Goal: Check status: Check status

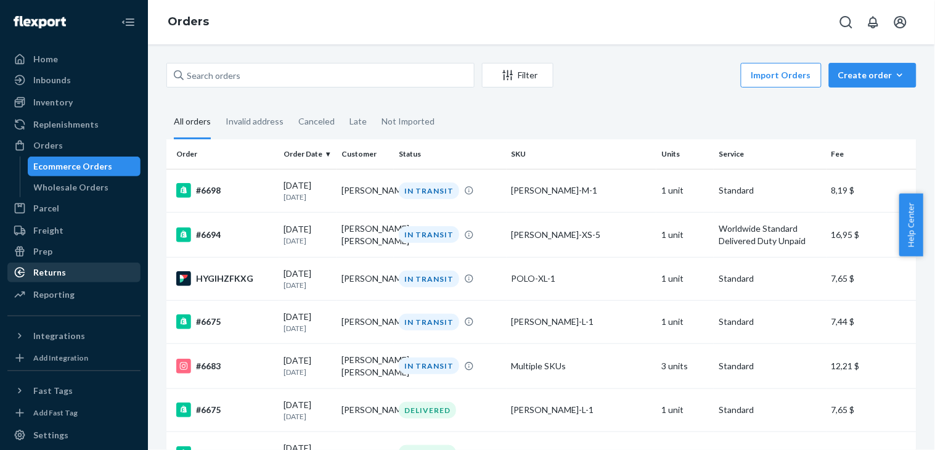
click at [39, 271] on div "Returns" at bounding box center [49, 272] width 33 height 12
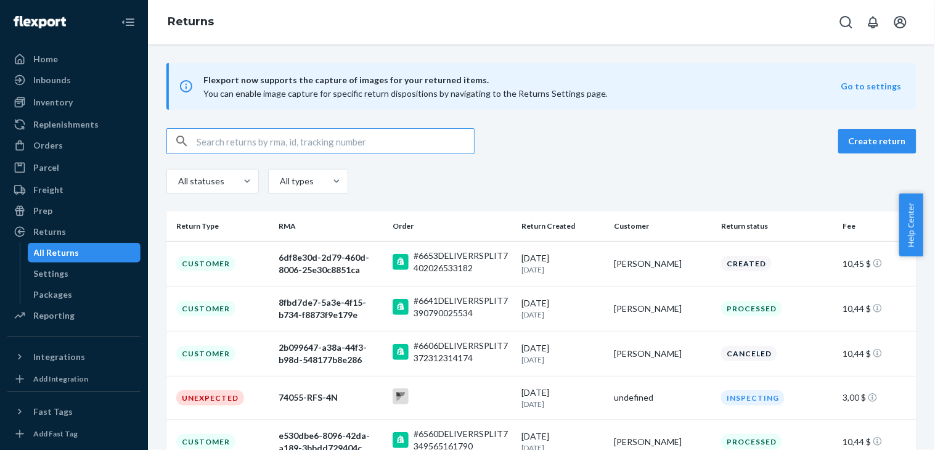
scroll to position [68, 0]
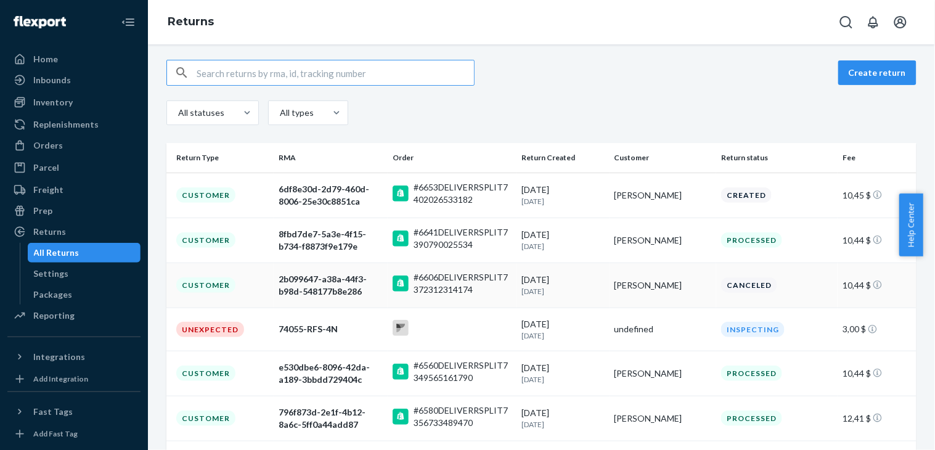
click at [424, 276] on div "#6606DELIVERRSPLIT7372312314174" at bounding box center [462, 283] width 98 height 25
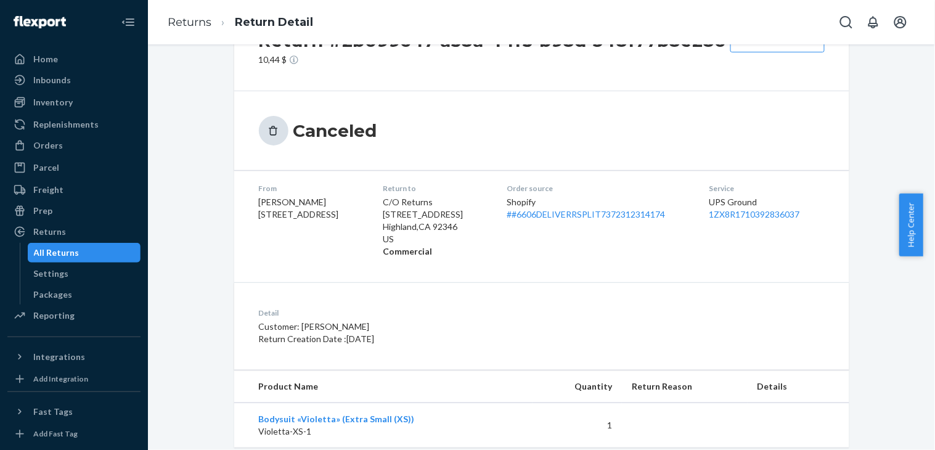
scroll to position [88, 0]
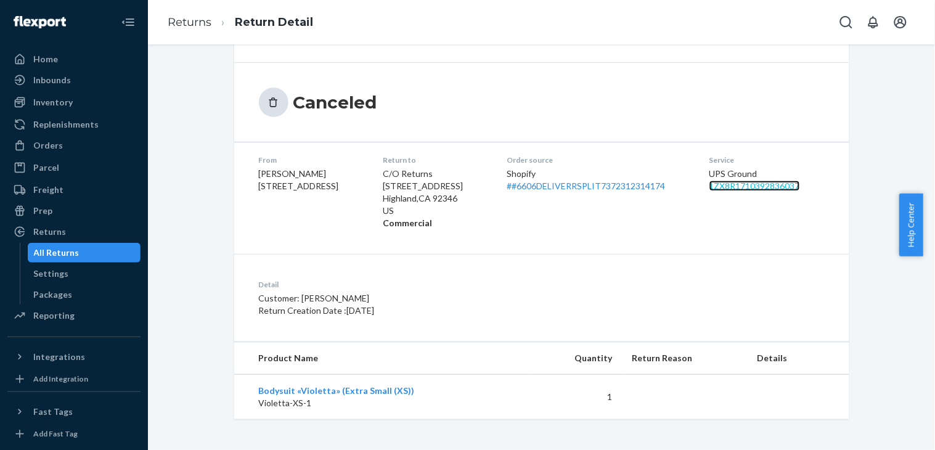
click at [740, 186] on link "1ZX8R1710392836037" at bounding box center [754, 186] width 91 height 10
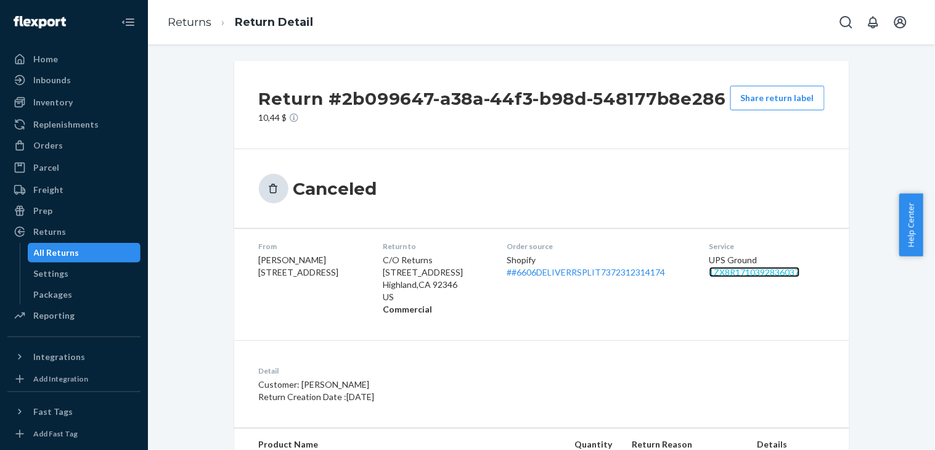
scroll to position [0, 0]
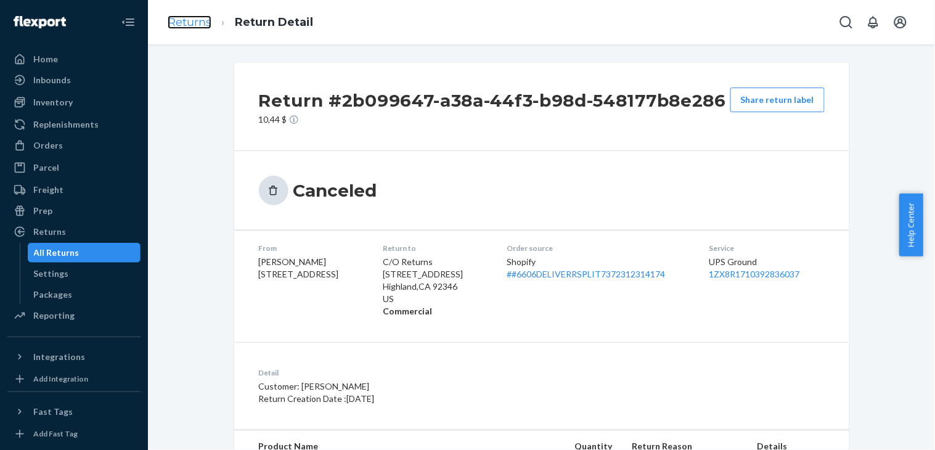
click at [189, 17] on link "Returns" at bounding box center [190, 22] width 44 height 14
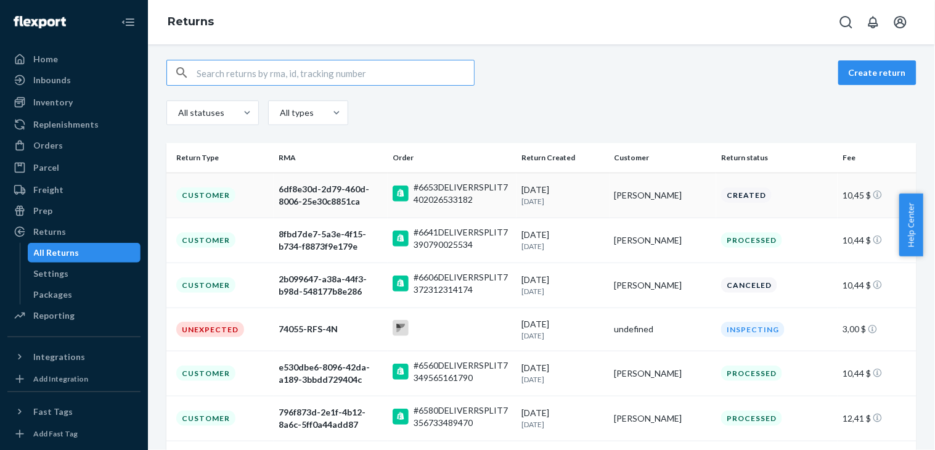
scroll to position [137, 0]
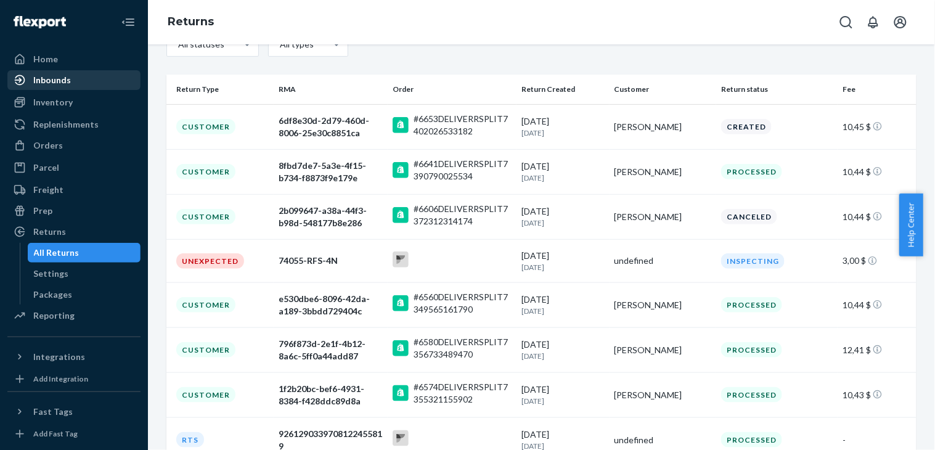
click at [59, 76] on div "Inbounds" at bounding box center [52, 80] width 38 height 12
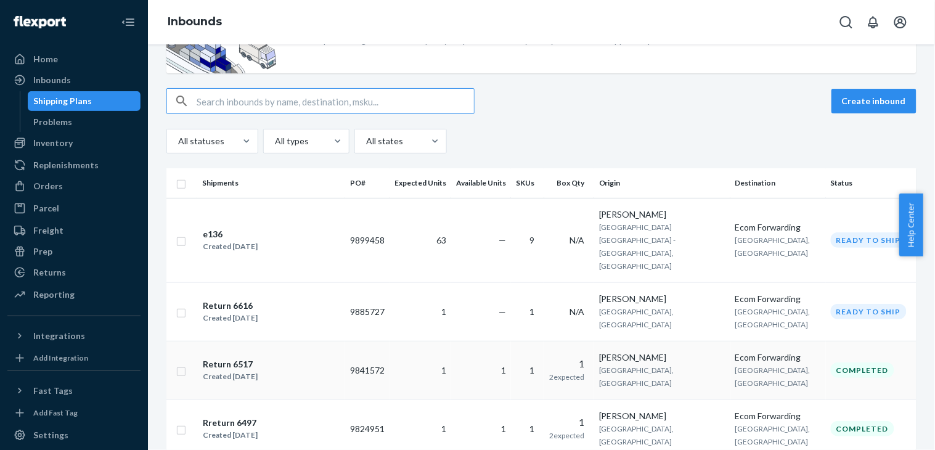
scroll to position [205, 0]
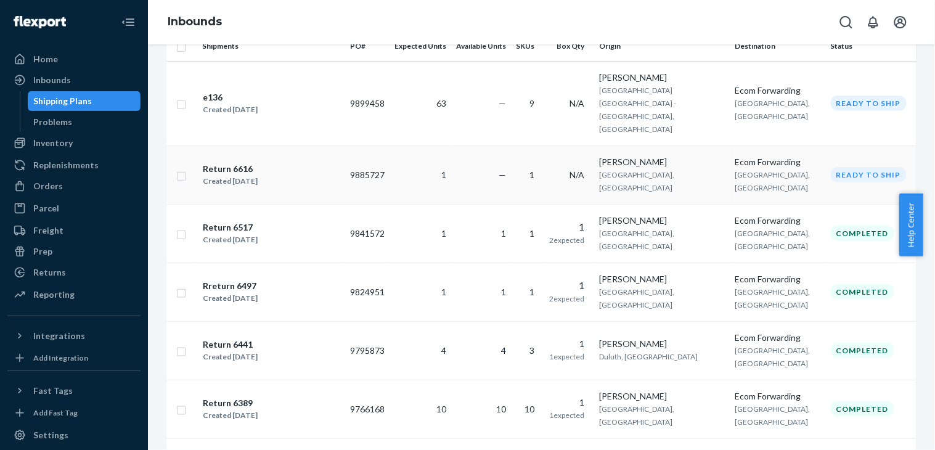
click at [227, 163] on div "Return 6616" at bounding box center [230, 169] width 55 height 12
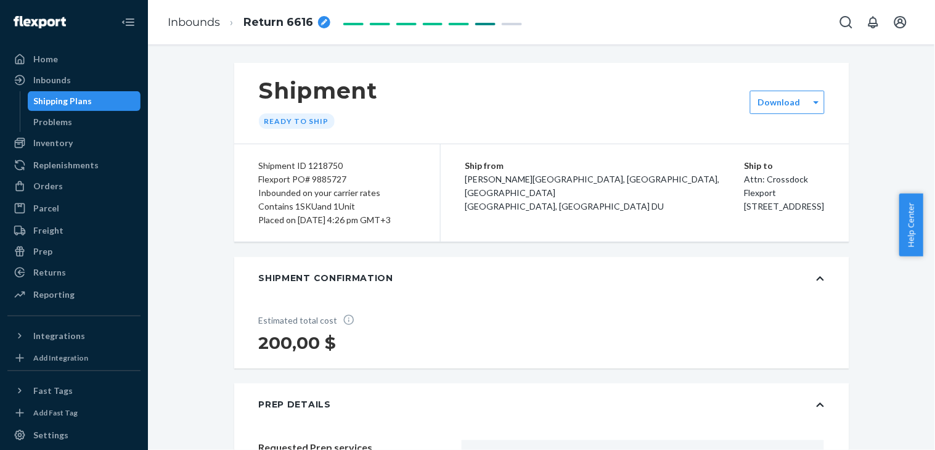
click at [816, 281] on icon at bounding box center [819, 279] width 7 height 4
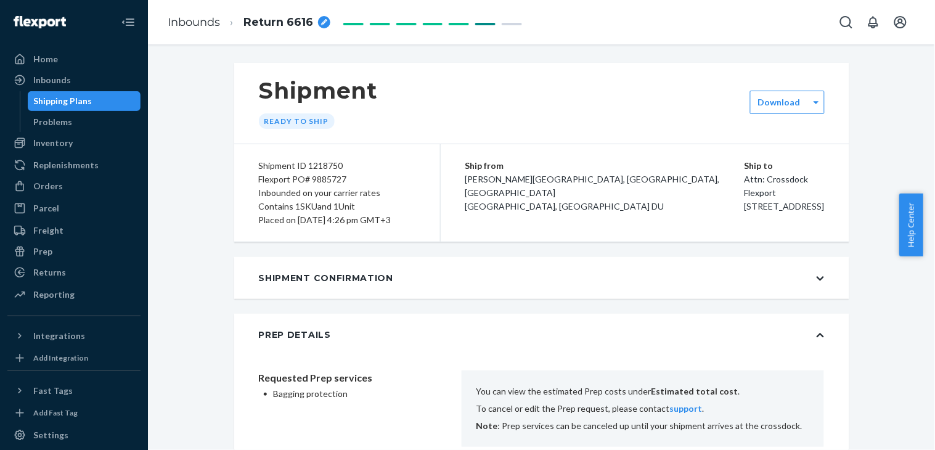
click at [816, 283] on icon at bounding box center [819, 278] width 7 height 9
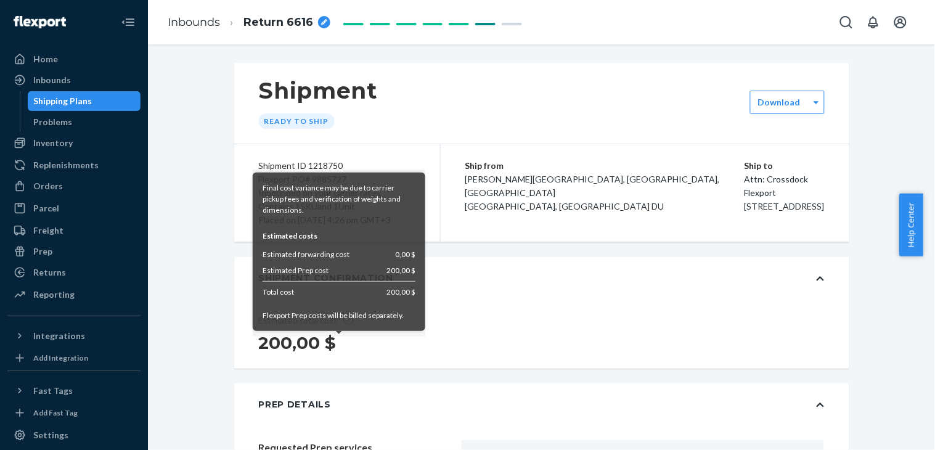
click at [343, 326] on icon at bounding box center [349, 320] width 12 height 12
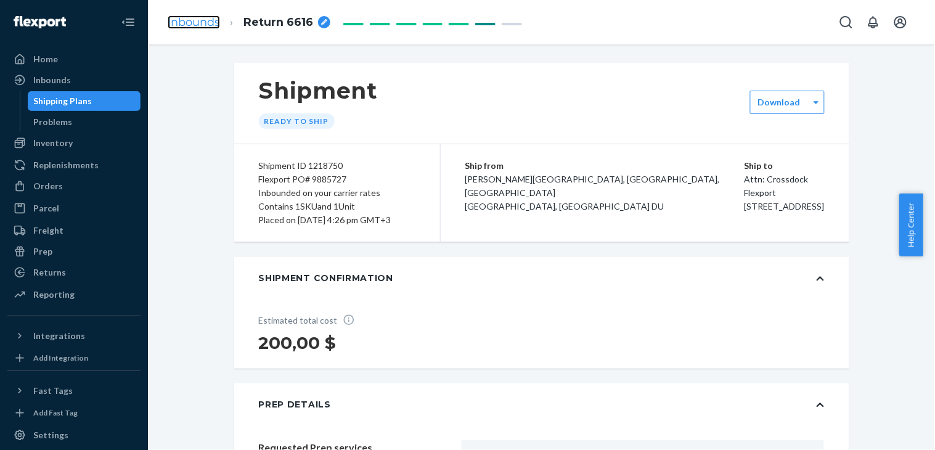
click at [191, 25] on link "Inbounds" at bounding box center [194, 22] width 52 height 14
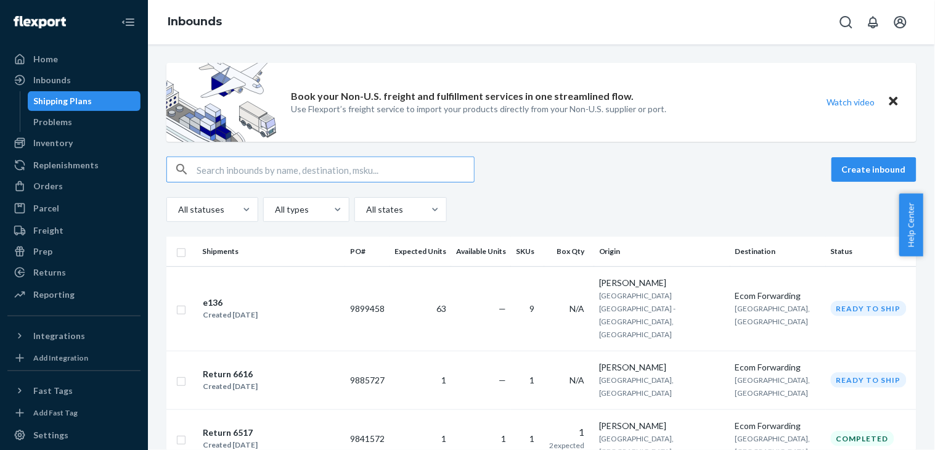
scroll to position [137, 0]
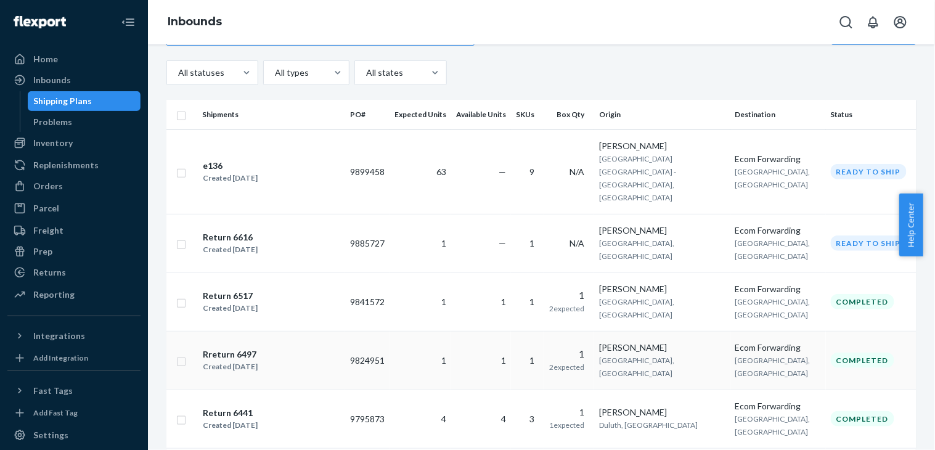
click at [364, 332] on td "9824951" at bounding box center [367, 360] width 44 height 59
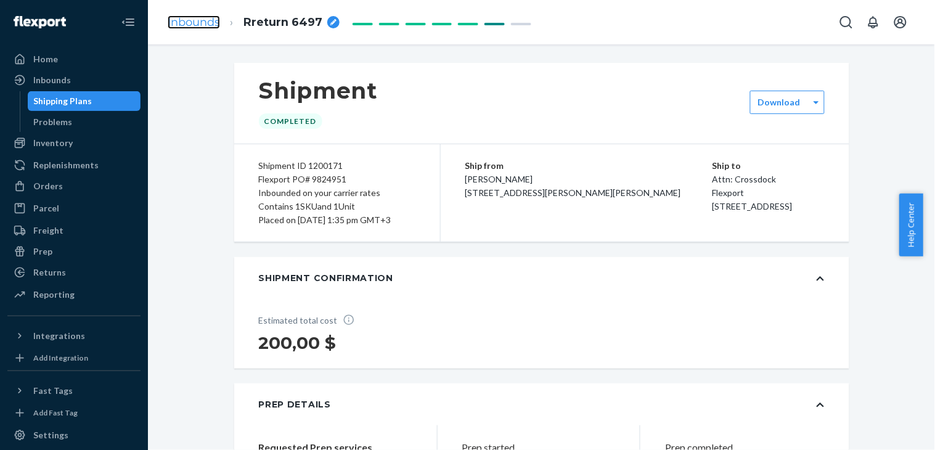
click at [198, 15] on link "Inbounds" at bounding box center [194, 22] width 52 height 14
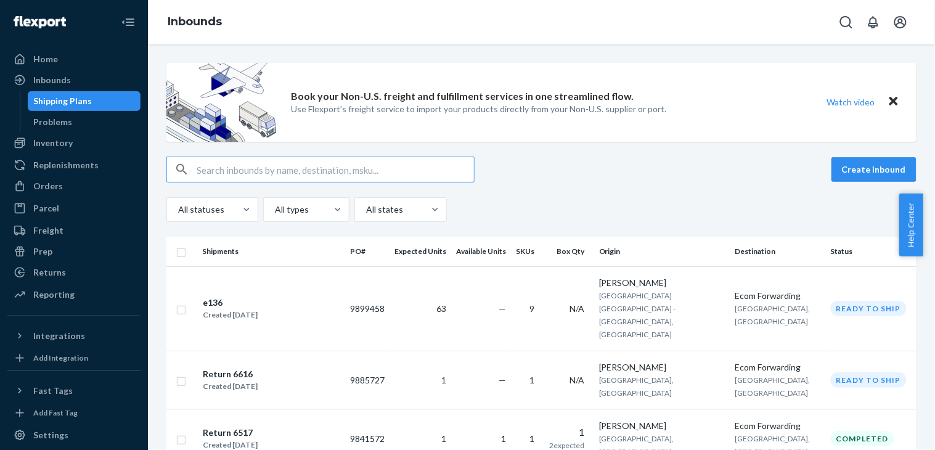
click at [218, 288] on div "Book your Non-U.S. freight and fulfillment services in one streamlined flow. Us…" at bounding box center [541, 246] width 787 height 405
click at [360, 287] on td "9899458" at bounding box center [367, 308] width 44 height 84
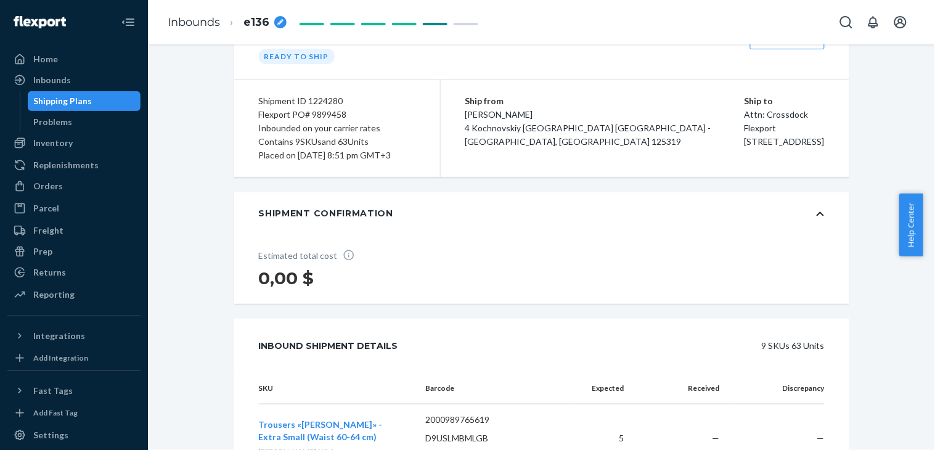
scroll to position [137, 0]
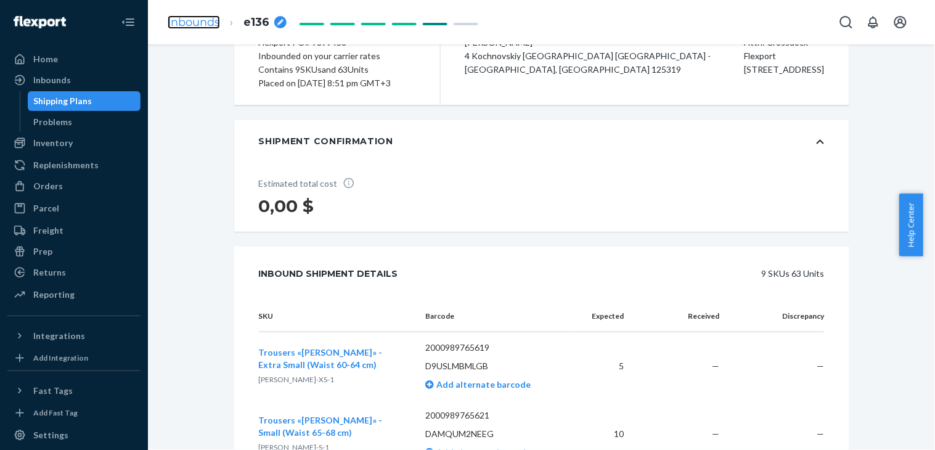
click at [192, 20] on link "Inbounds" at bounding box center [194, 22] width 52 height 14
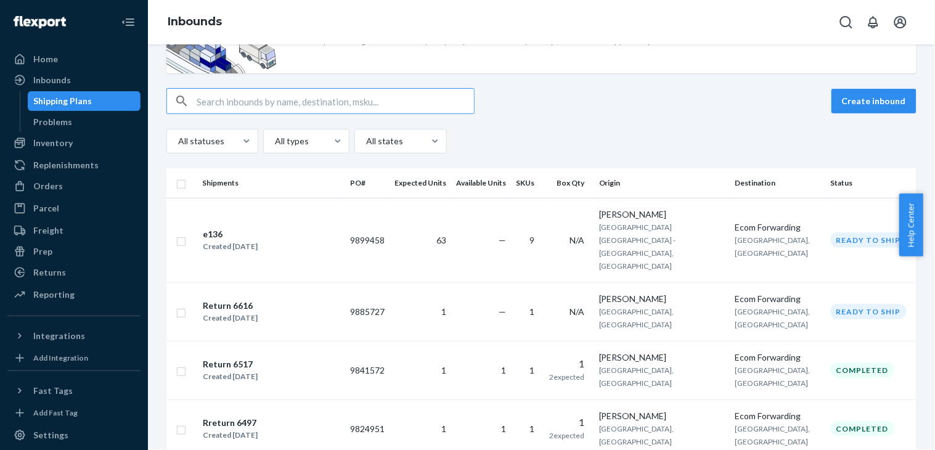
scroll to position [205, 0]
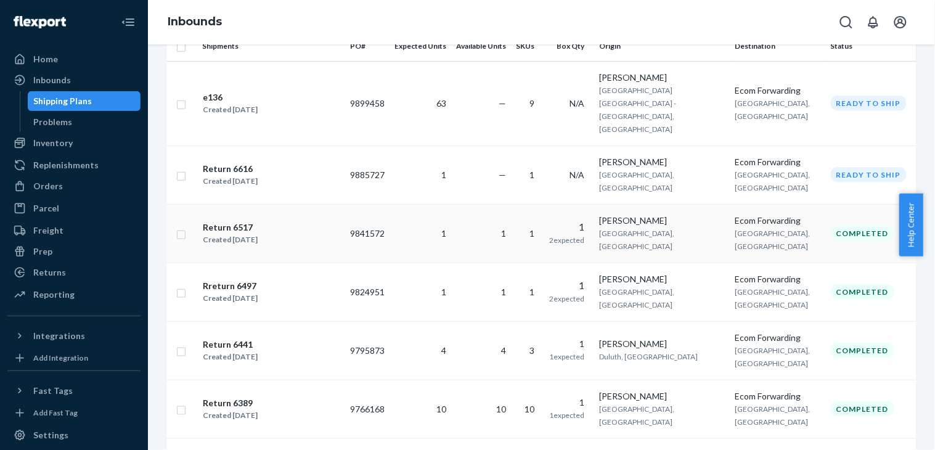
click at [229, 221] on div "Return 6517" at bounding box center [230, 227] width 55 height 12
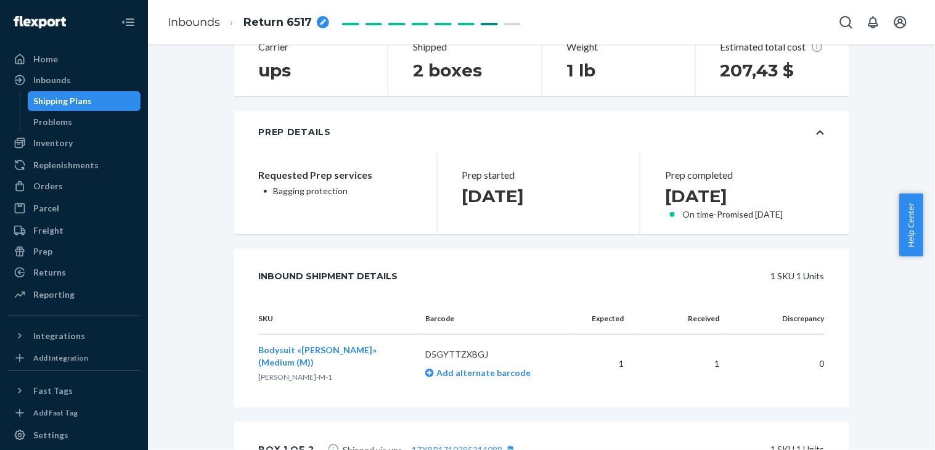
scroll to position [137, 0]
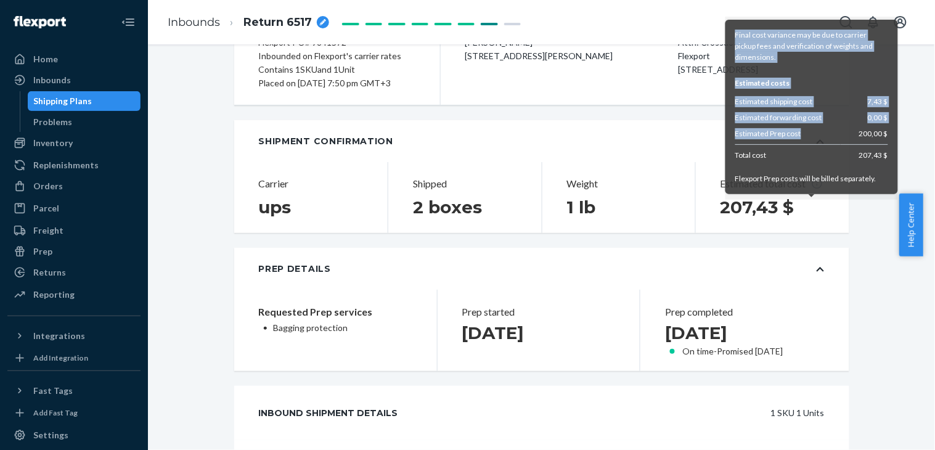
drag, startPoint x: 734, startPoint y: 121, endPoint x: 804, endPoint y: 120, distance: 70.3
click at [804, 120] on div "Final cost variance may be due to carrier pickup fees and verification of weigh…" at bounding box center [811, 107] width 160 height 165
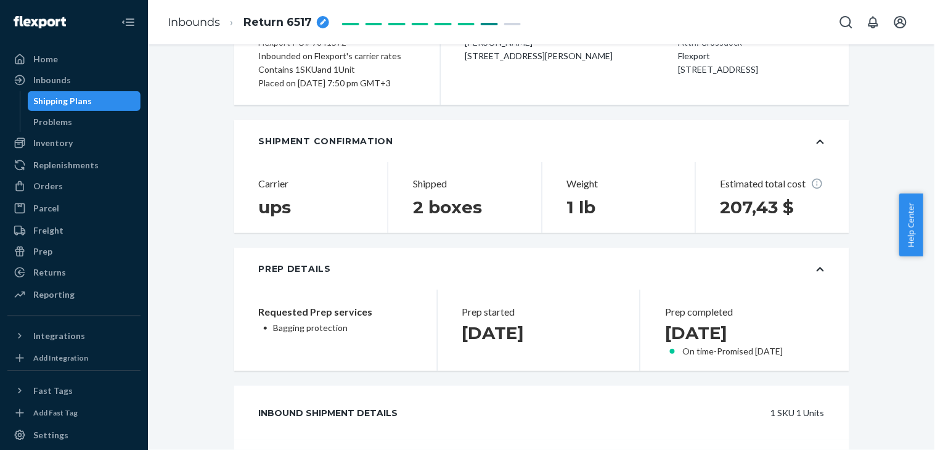
click at [874, 323] on div "Shipment Completed Download Shipment ID 1204265 Flexport PO# 9841572 Inbounded …" at bounding box center [541, 458] width 768 height 1064
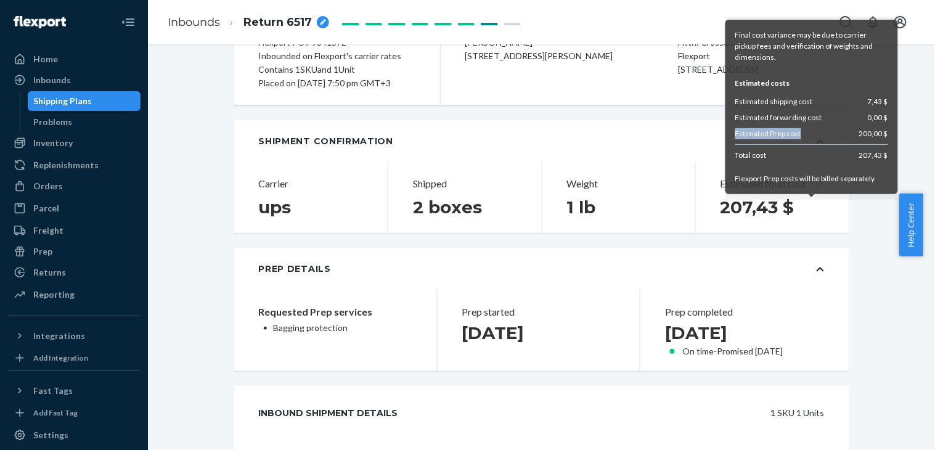
drag, startPoint x: 735, startPoint y: 120, endPoint x: 802, endPoint y: 122, distance: 67.2
click at [802, 126] on td "Estimated Prep cost" at bounding box center [787, 135] width 105 height 19
copy td "Estimated Prep cost"
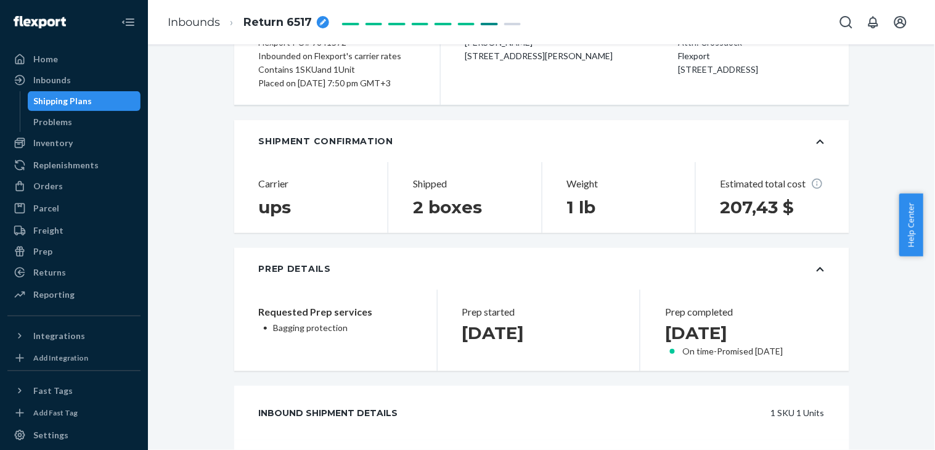
scroll to position [0, 0]
